Goal: Task Accomplishment & Management: Manage account settings

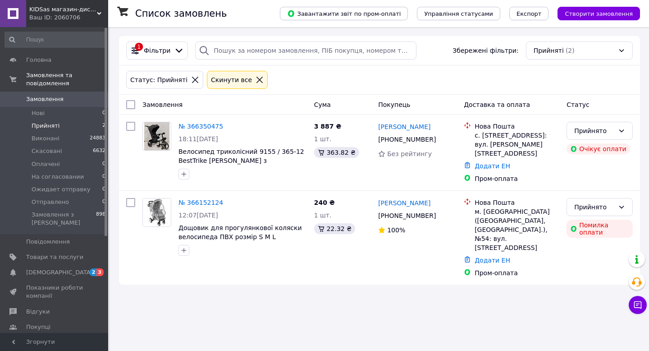
click at [95, 270] on span "2" at bounding box center [93, 272] width 7 height 8
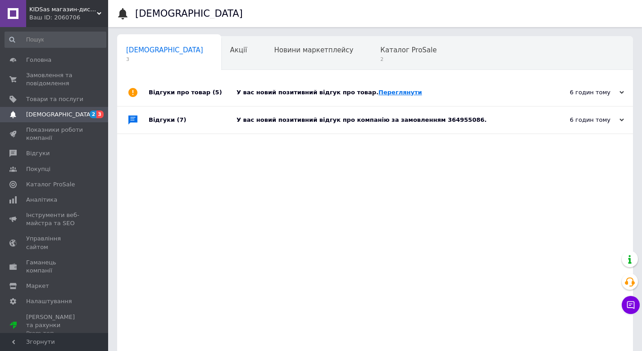
click at [386, 92] on link "Переглянути" at bounding box center [401, 92] width 44 height 7
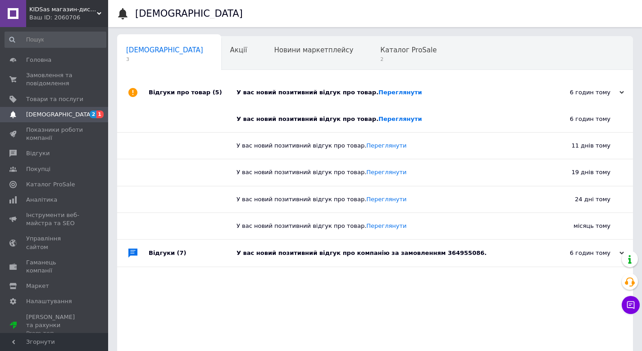
click at [52, 115] on span "[DEMOGRAPHIC_DATA]" at bounding box center [59, 114] width 67 height 8
click at [330, 252] on div "У вас новий позитивний відгук про компанію за замовленням 364955086." at bounding box center [386, 253] width 298 height 8
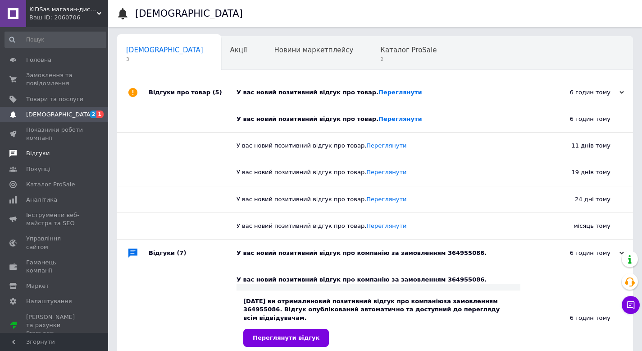
click at [36, 154] on span "Відгуки" at bounding box center [37, 153] width 23 height 8
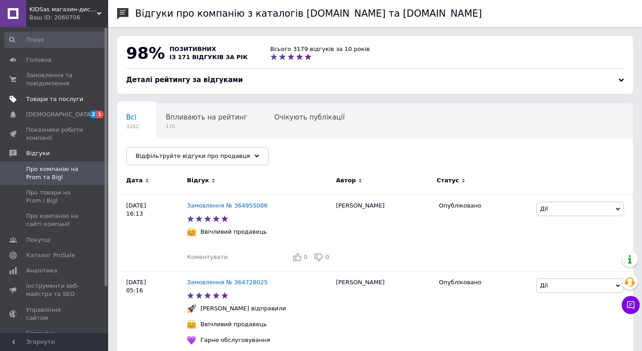
click at [48, 106] on link "Товари та послуги" at bounding box center [55, 99] width 111 height 15
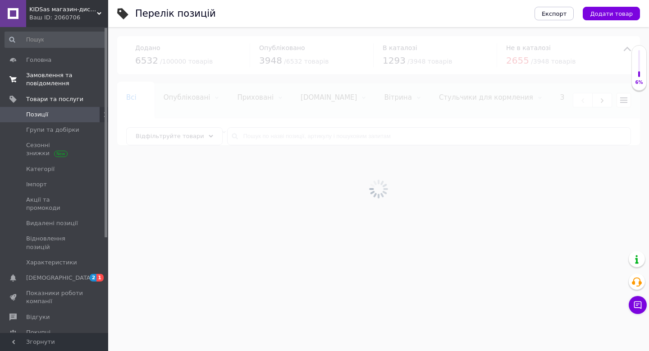
click at [46, 74] on span "Замовлення та повідомлення" at bounding box center [54, 79] width 57 height 16
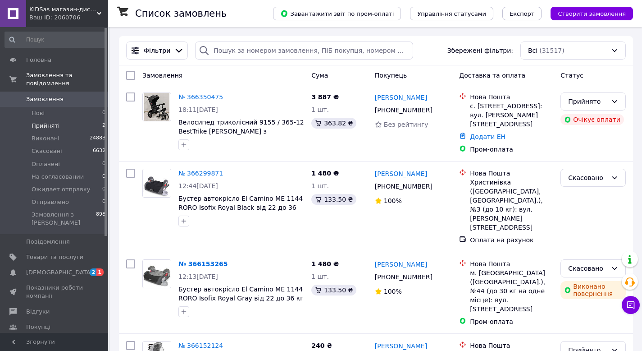
click at [71, 128] on li "Прийняті 2" at bounding box center [55, 125] width 111 height 13
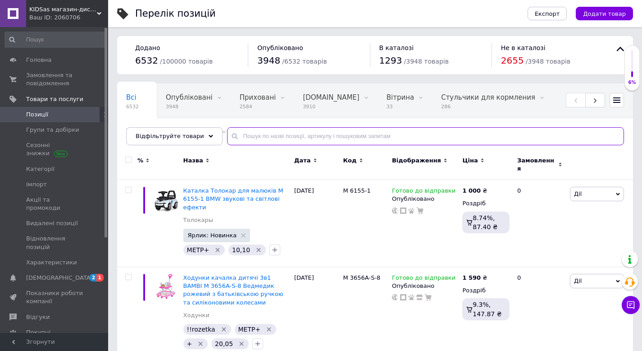
click at [251, 135] on input "text" at bounding box center [425, 136] width 397 height 18
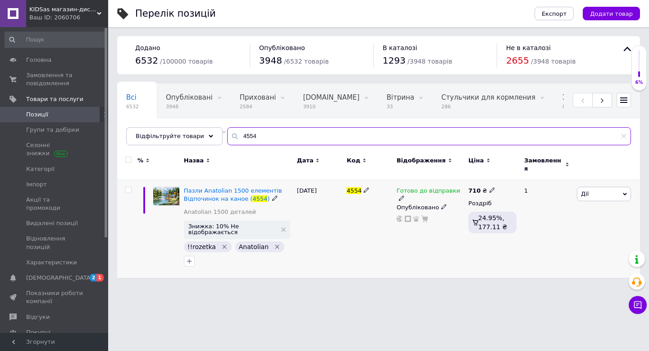
type input "4554"
click at [419, 187] on span "Готово до відправки" at bounding box center [429, 191] width 64 height 9
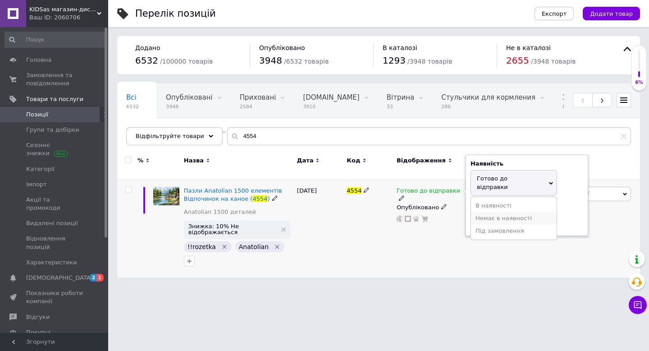
click at [493, 212] on li "Немає в наявності" at bounding box center [514, 218] width 86 height 13
click at [406, 237] on div "Готово до відправки Наявність Немає в наявності В наявності Під замовлення Гото…" at bounding box center [431, 229] width 72 height 98
